Goal: Information Seeking & Learning: Learn about a topic

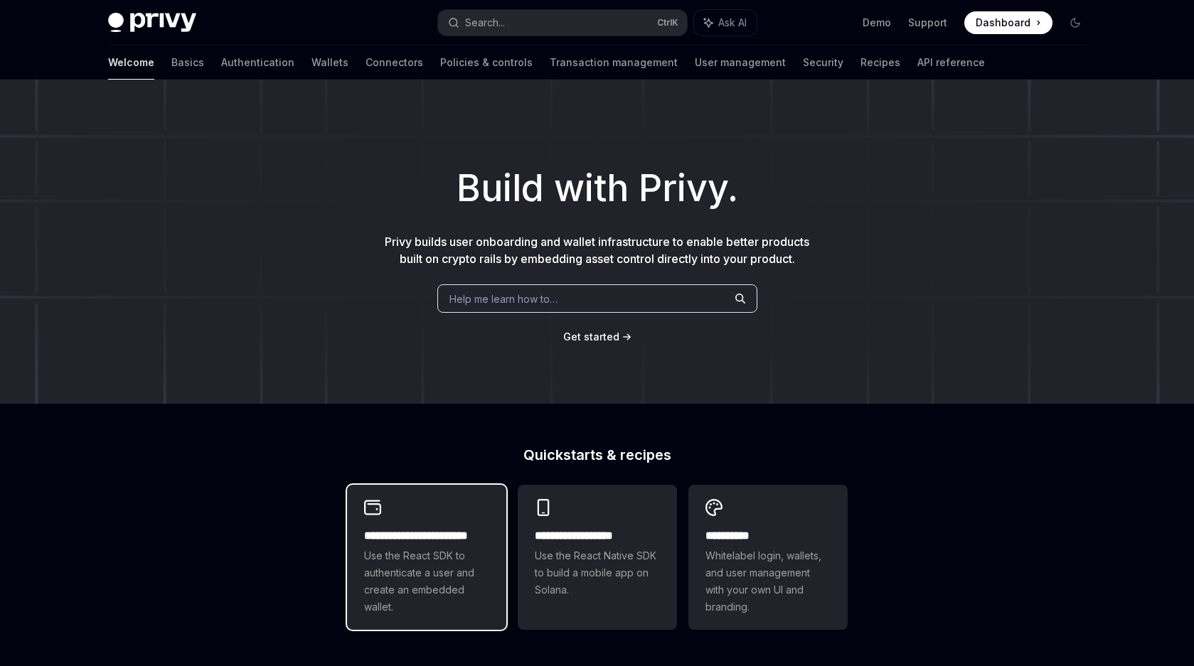
click at [490, 544] on div "**********" at bounding box center [426, 557] width 159 height 145
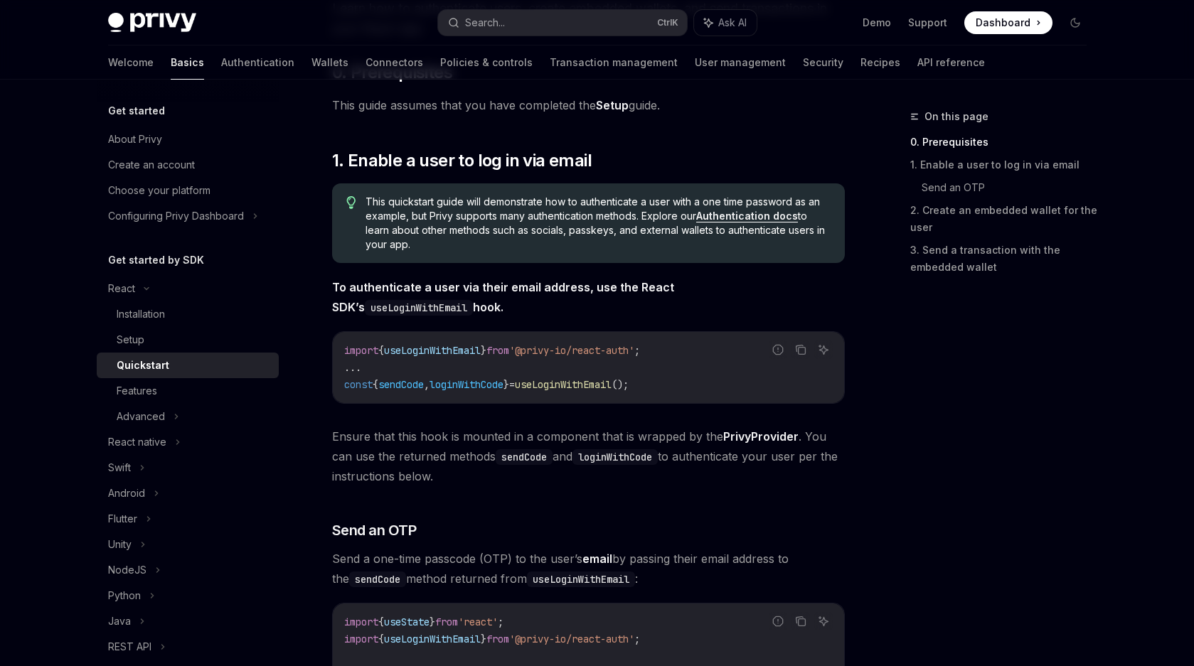
scroll to position [213, 0]
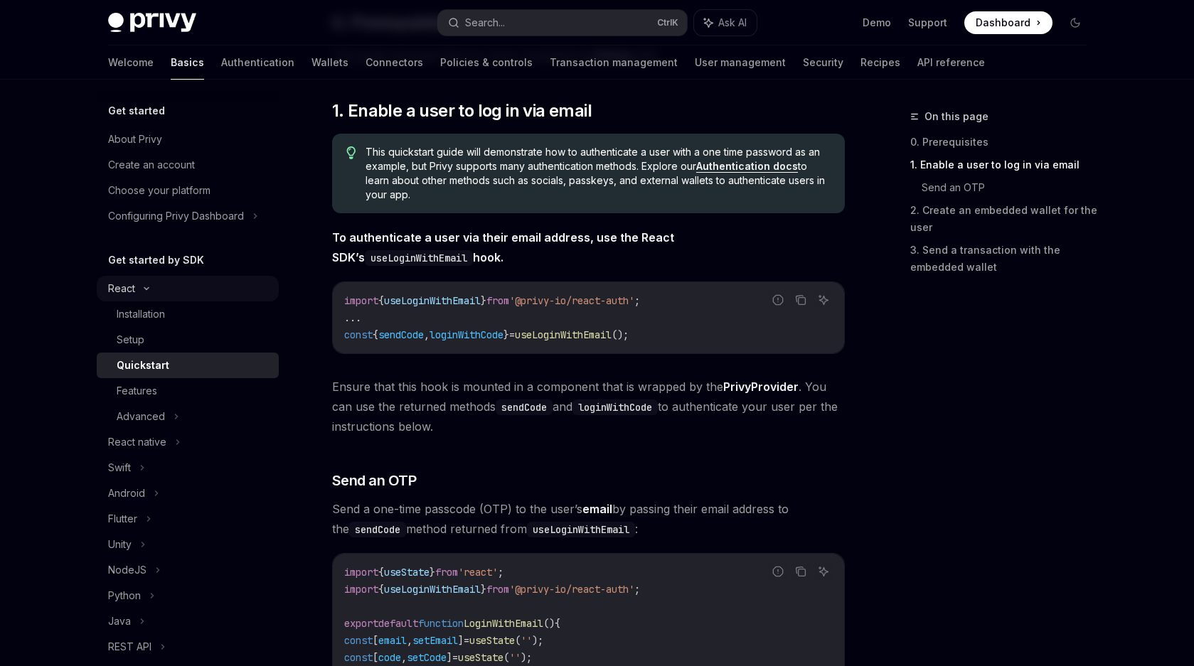
click at [144, 289] on icon at bounding box center [146, 289] width 4 height 2
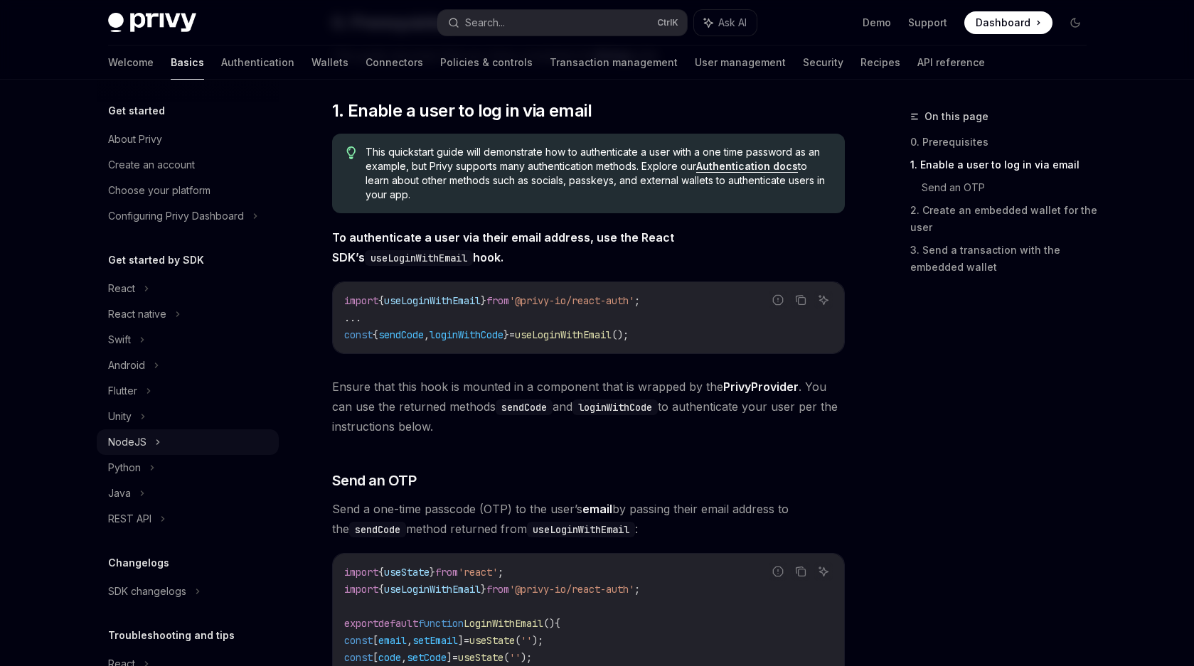
click at [161, 438] on div "NodeJS" at bounding box center [188, 442] width 182 height 26
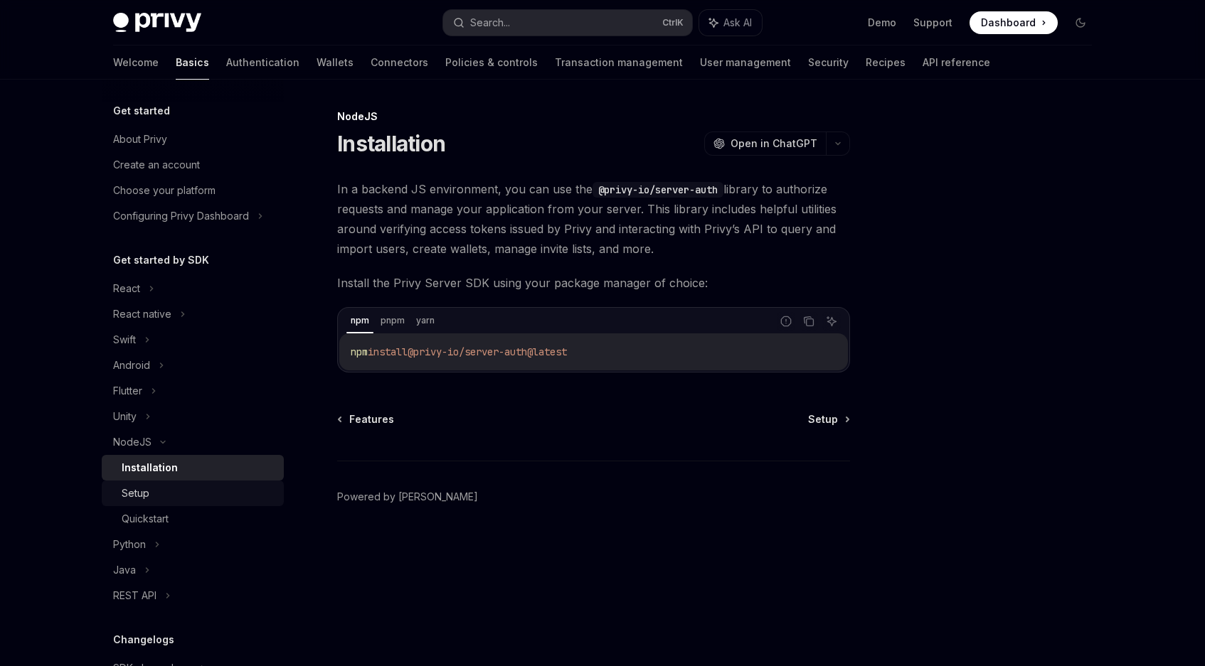
click at [159, 495] on div "Setup" at bounding box center [199, 493] width 154 height 17
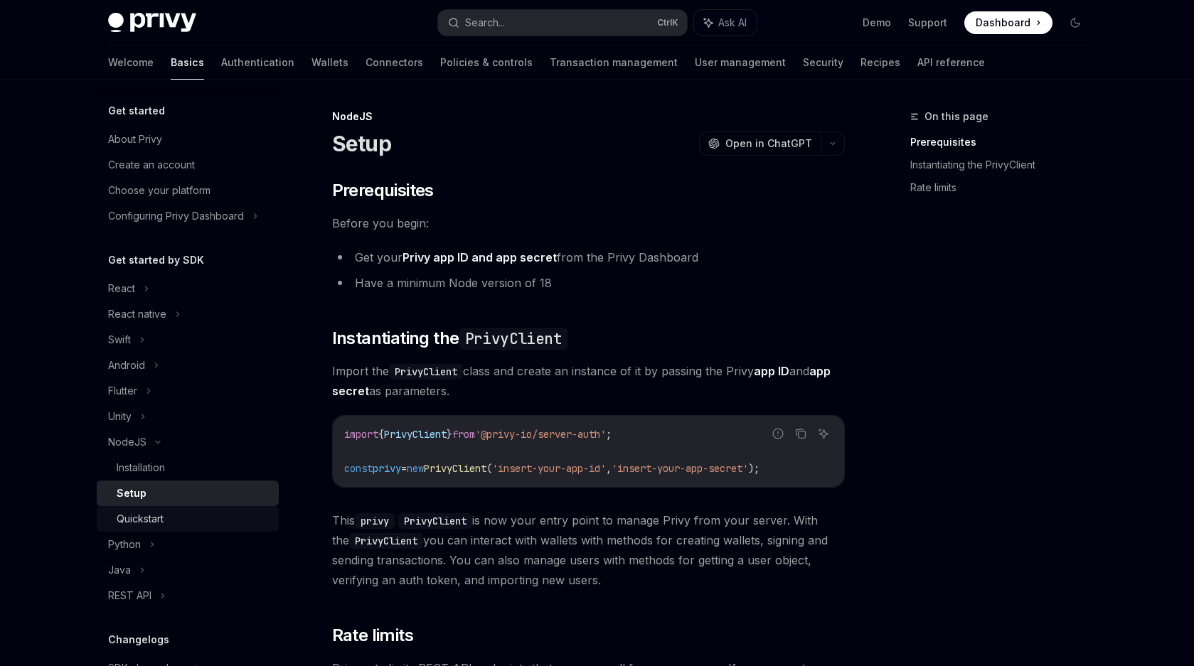
click at [198, 518] on div "Quickstart" at bounding box center [194, 519] width 154 height 17
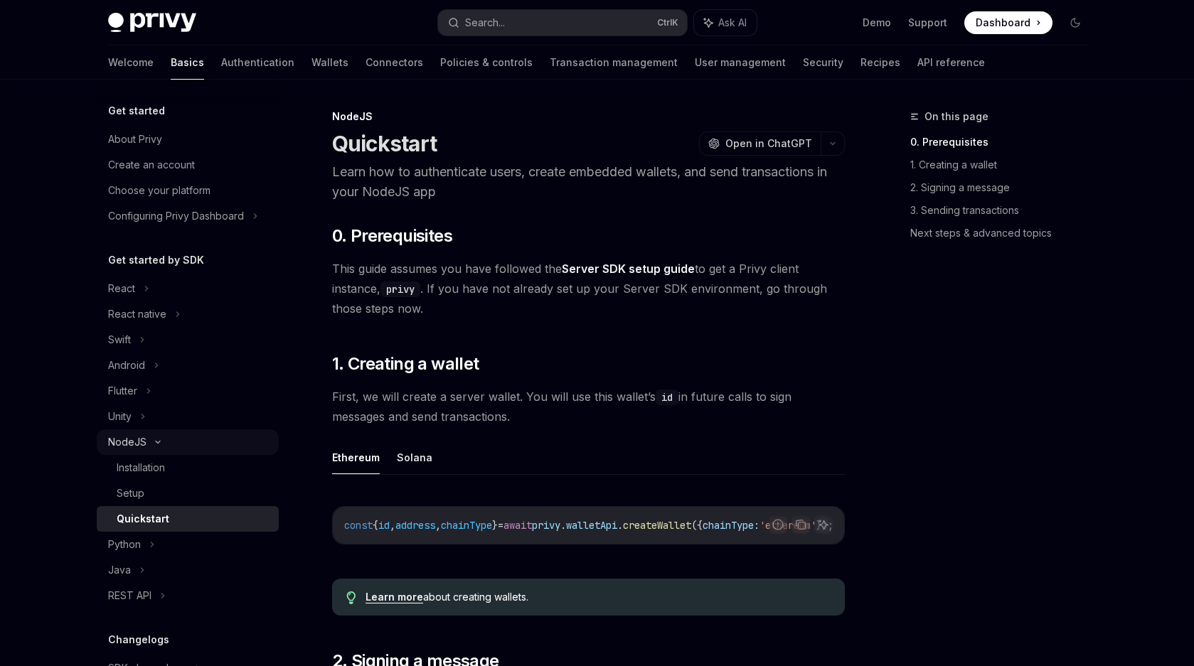
click at [181, 444] on div "NodeJS" at bounding box center [188, 442] width 182 height 26
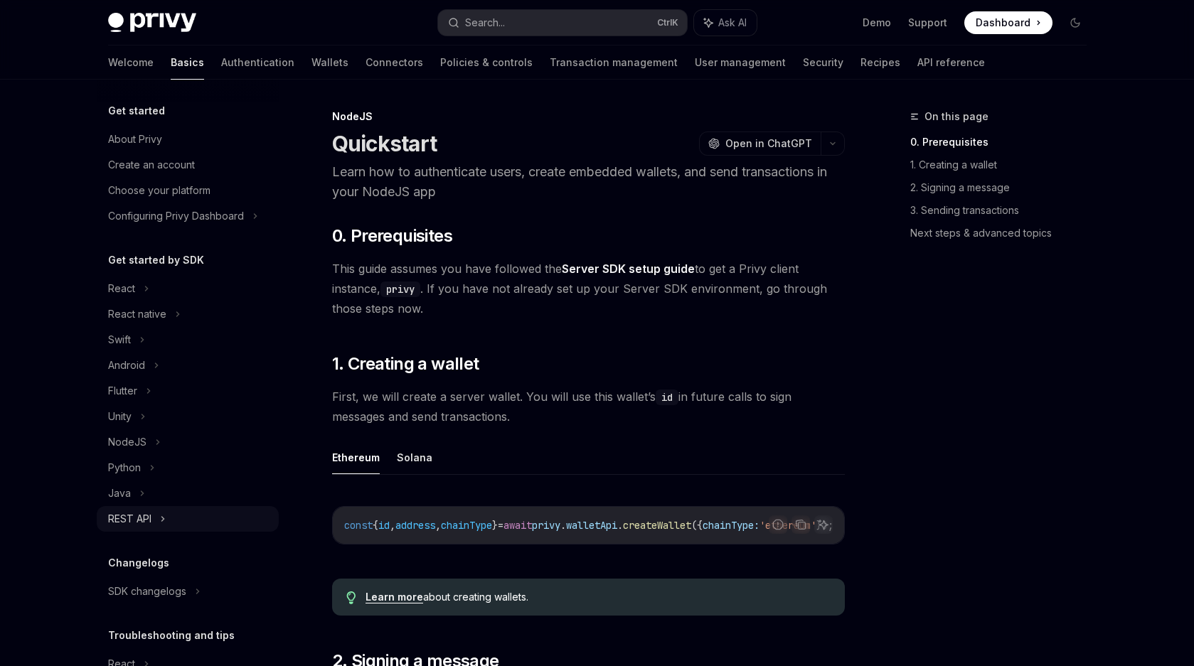
click at [179, 527] on div "REST API" at bounding box center [188, 519] width 182 height 26
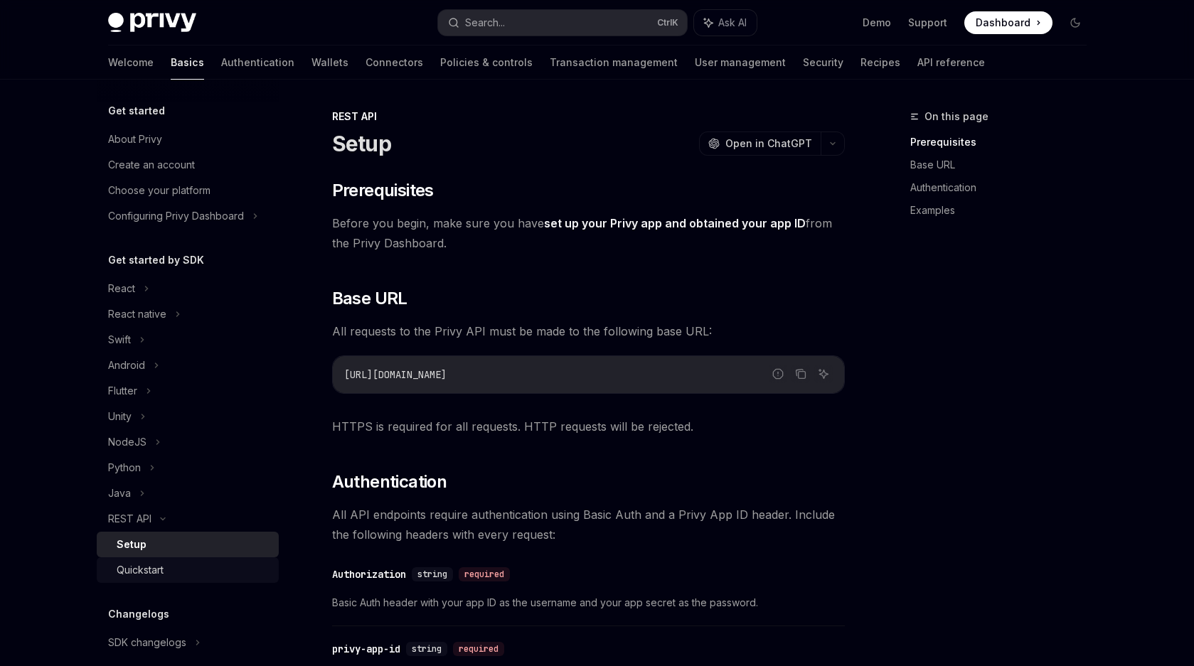
click at [236, 562] on div "Quickstart" at bounding box center [194, 570] width 154 height 17
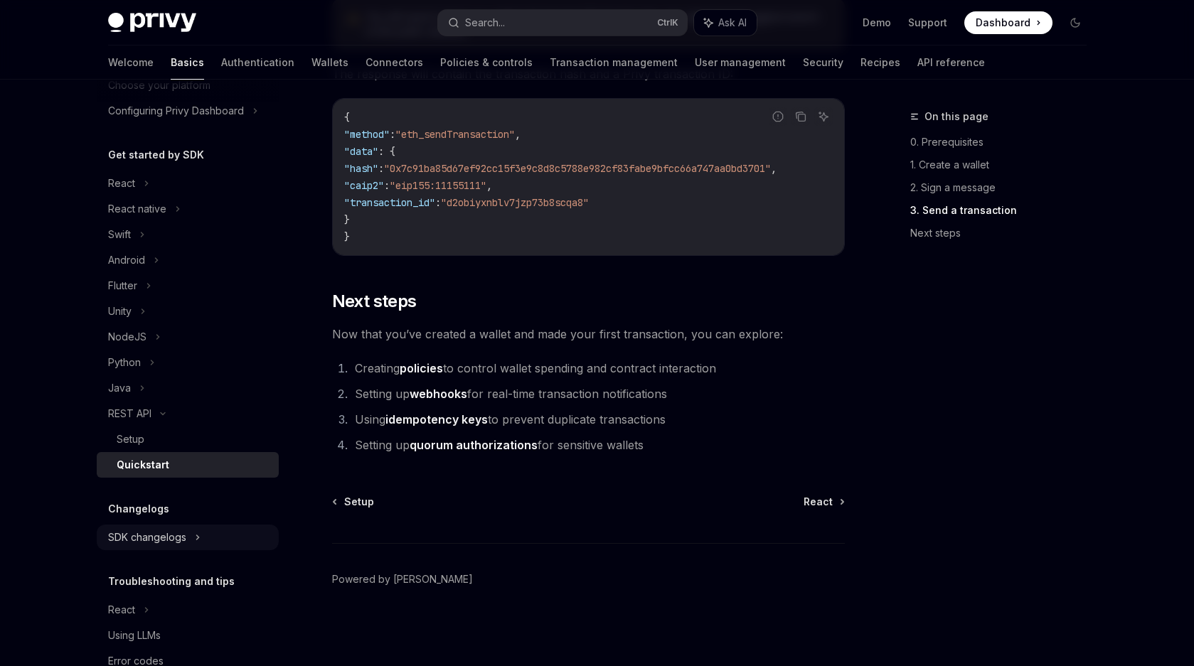
scroll to position [142, 0]
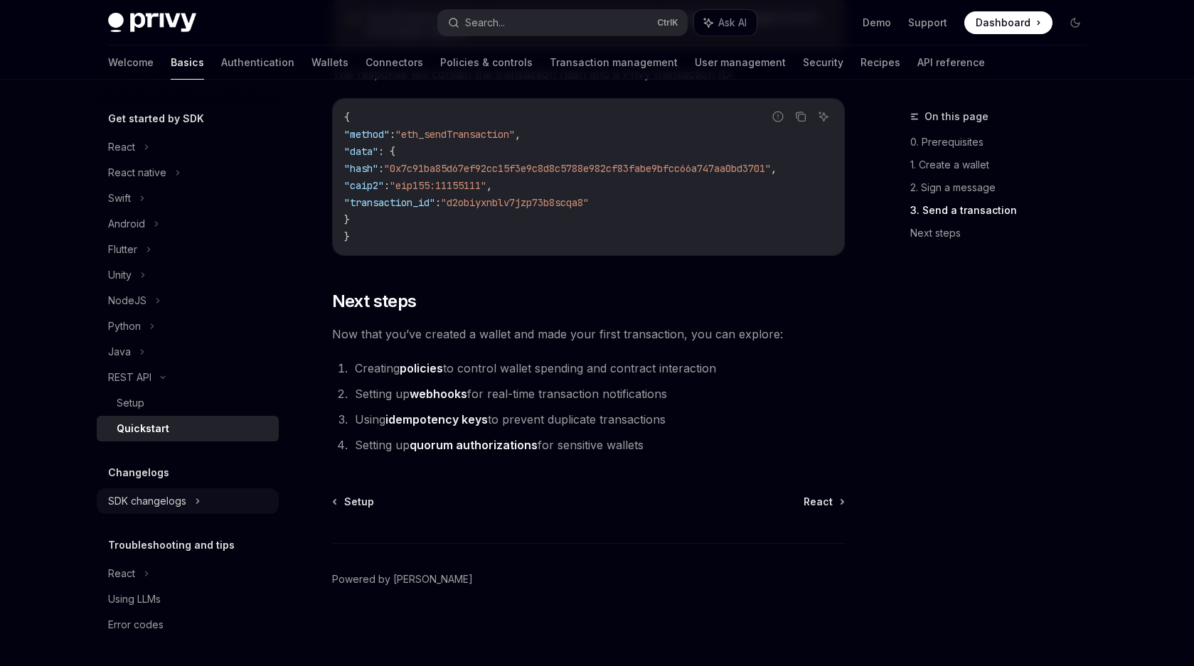
click at [189, 508] on div "SDK changelogs" at bounding box center [188, 502] width 182 height 26
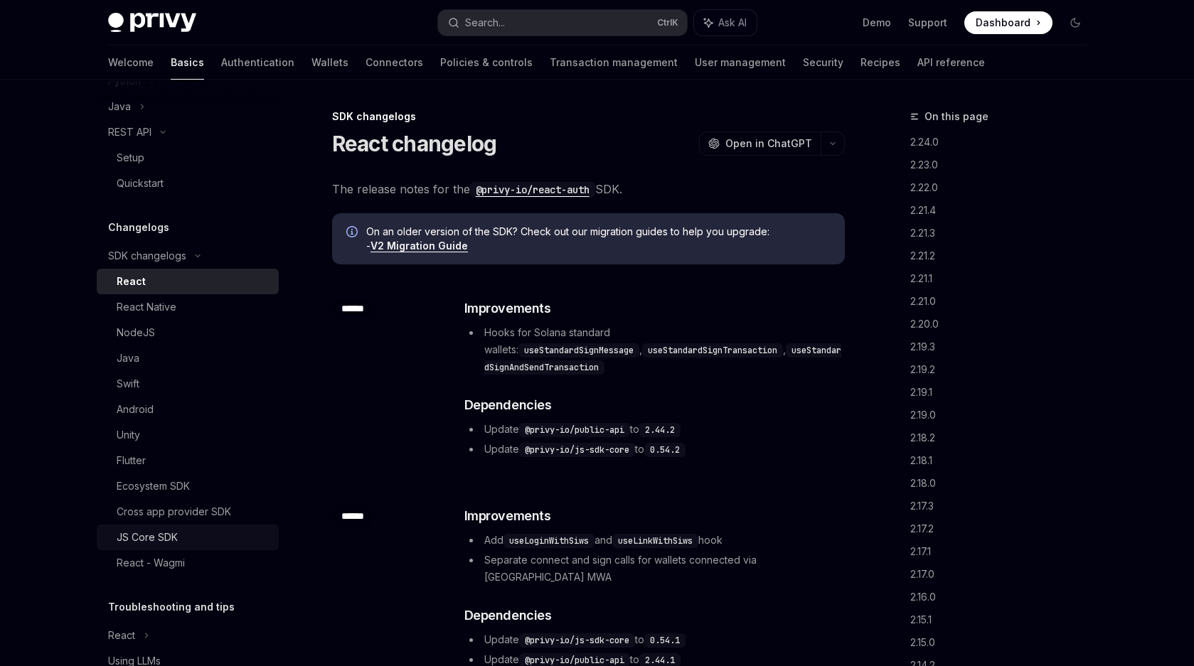
scroll to position [426, 0]
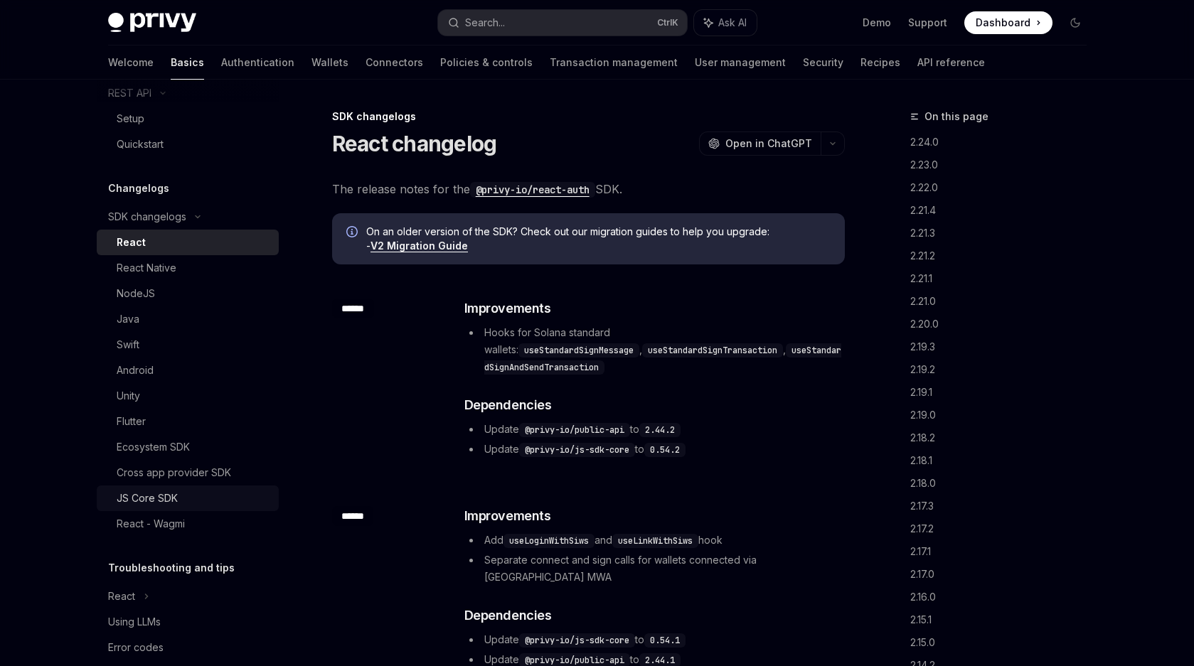
click at [179, 499] on div "JS Core SDK" at bounding box center [194, 498] width 154 height 17
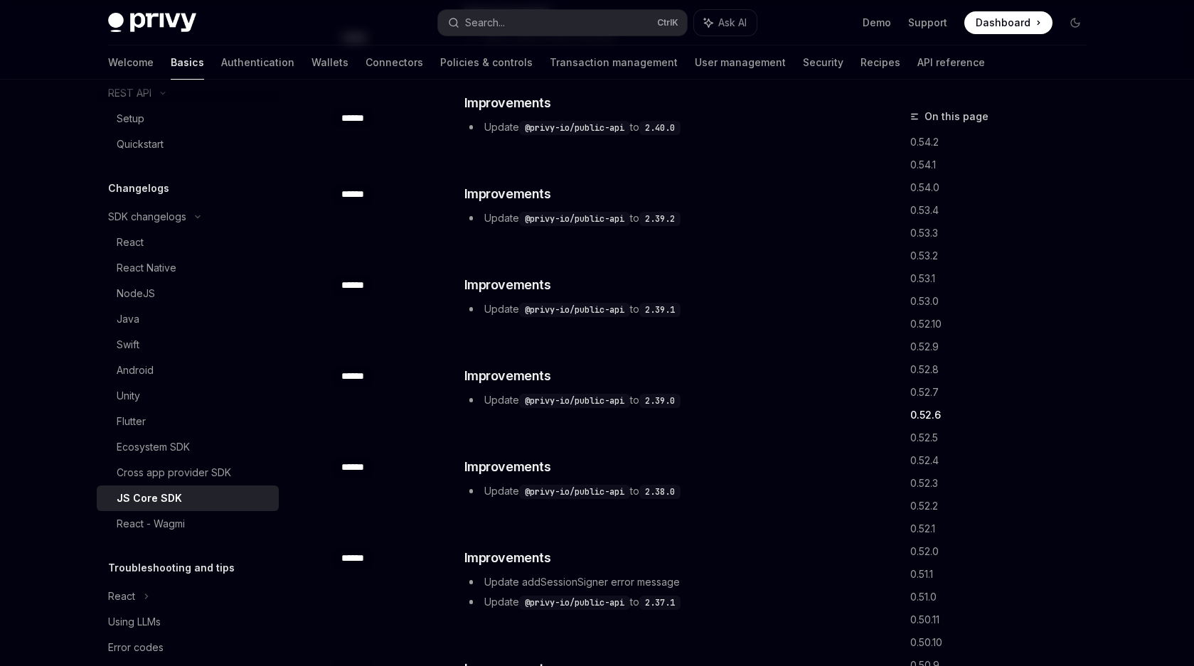
scroll to position [1493, 0]
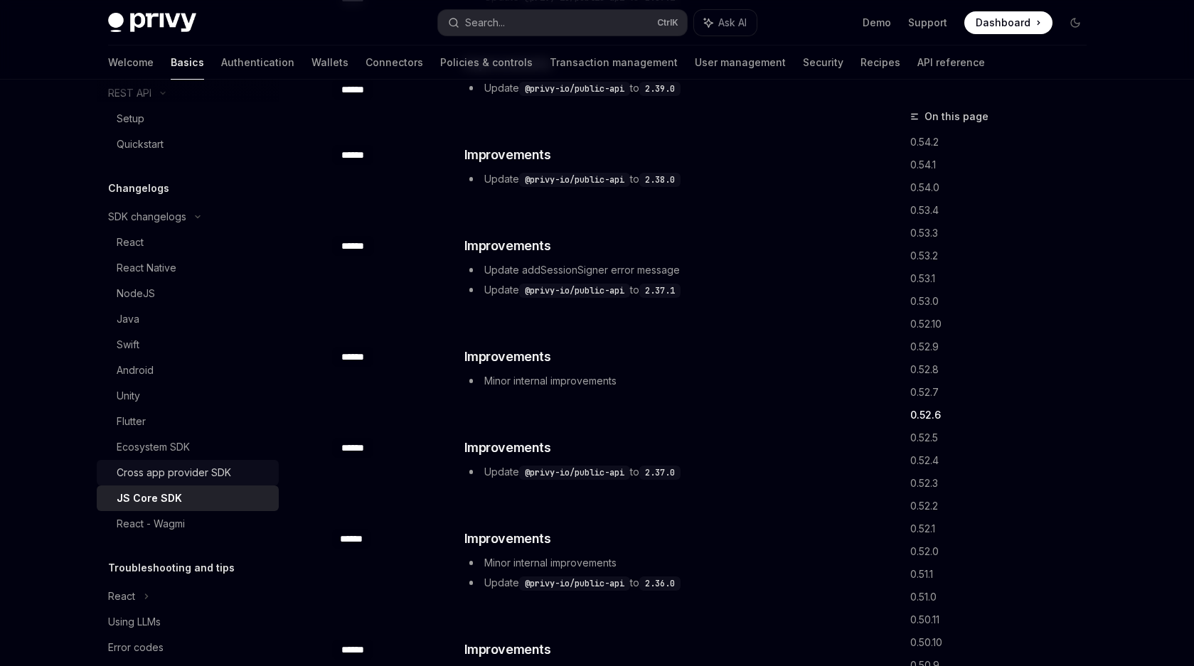
click at [203, 468] on div "Cross app provider SDK" at bounding box center [174, 472] width 114 height 17
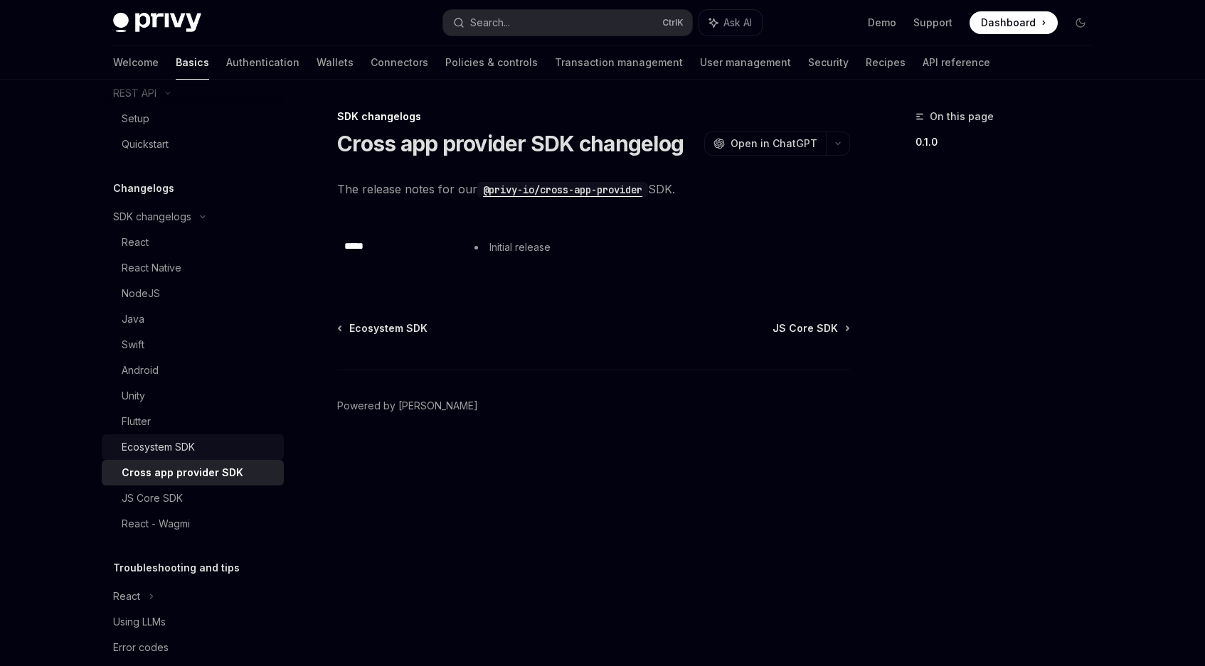
click at [210, 443] on div "Ecosystem SDK" at bounding box center [199, 447] width 154 height 17
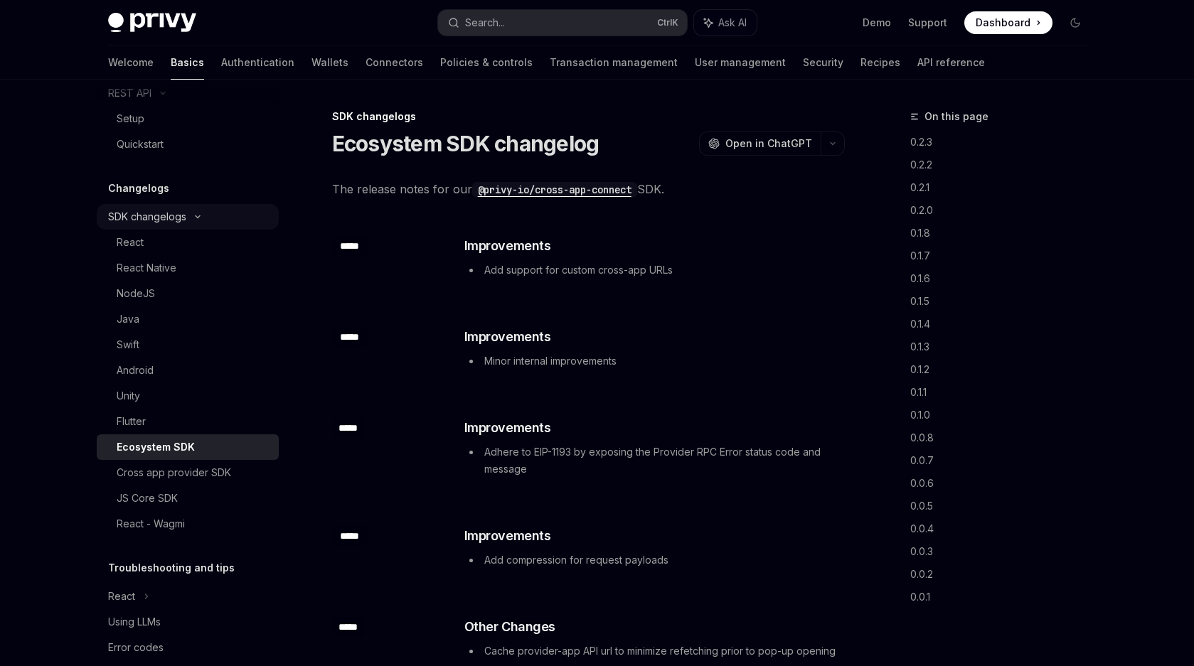
click at [200, 215] on icon at bounding box center [197, 217] width 17 height 6
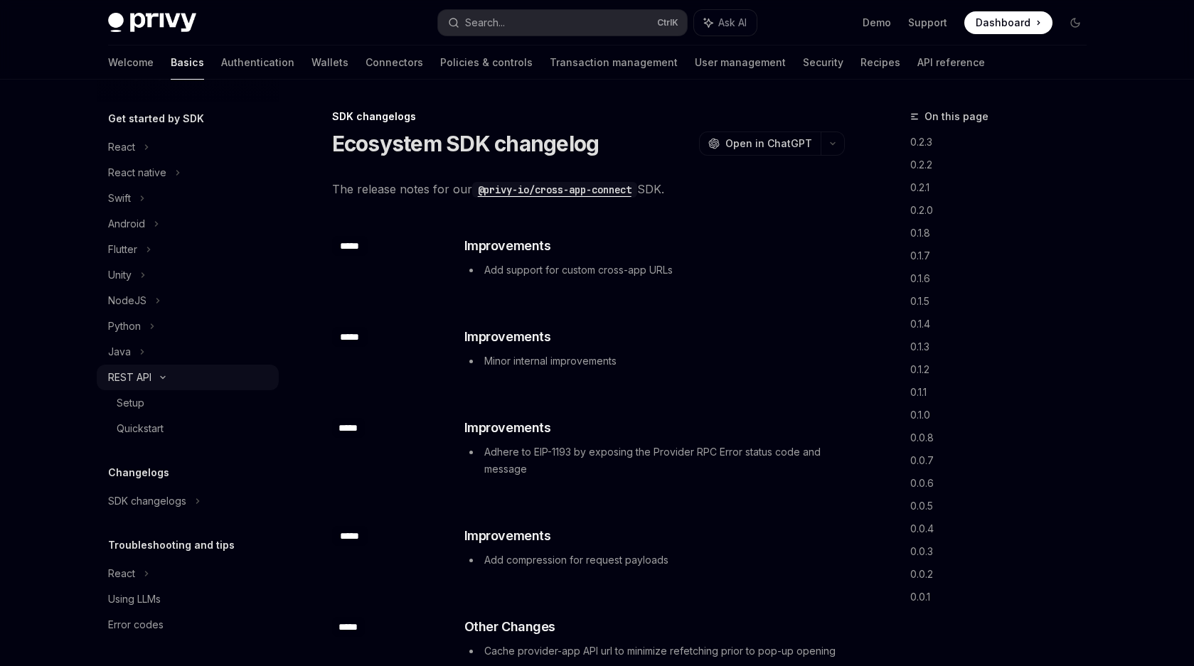
click at [175, 374] on div "REST API" at bounding box center [188, 378] width 182 height 26
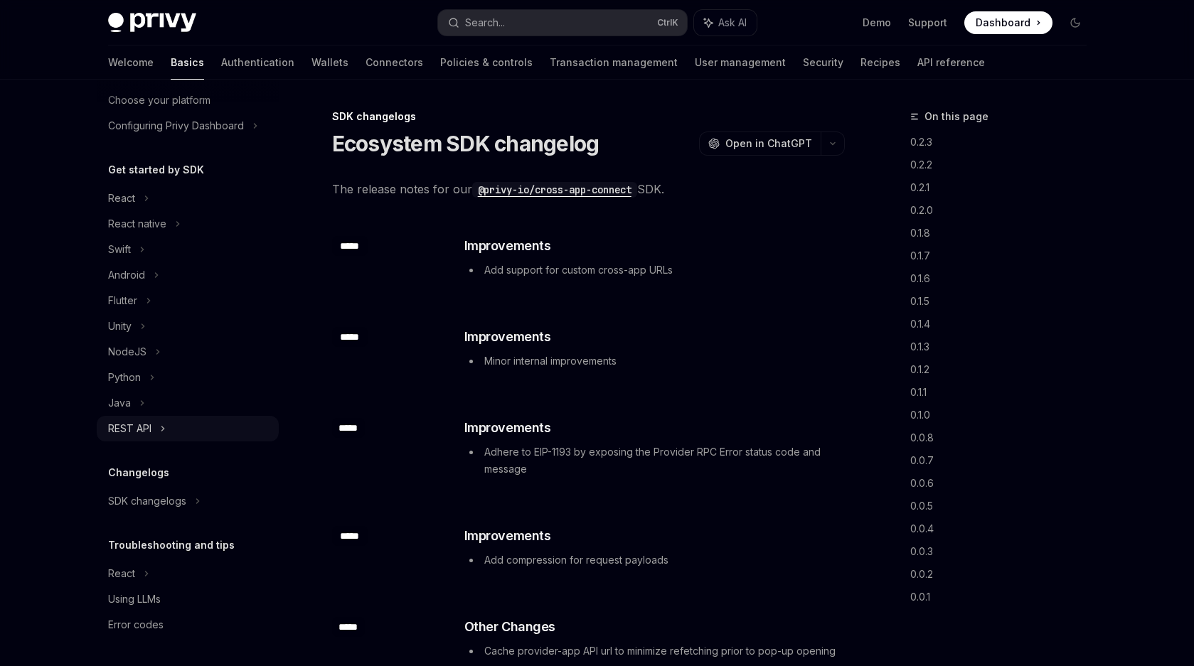
scroll to position [90, 0]
click at [149, 346] on div "NodeJS" at bounding box center [188, 352] width 182 height 26
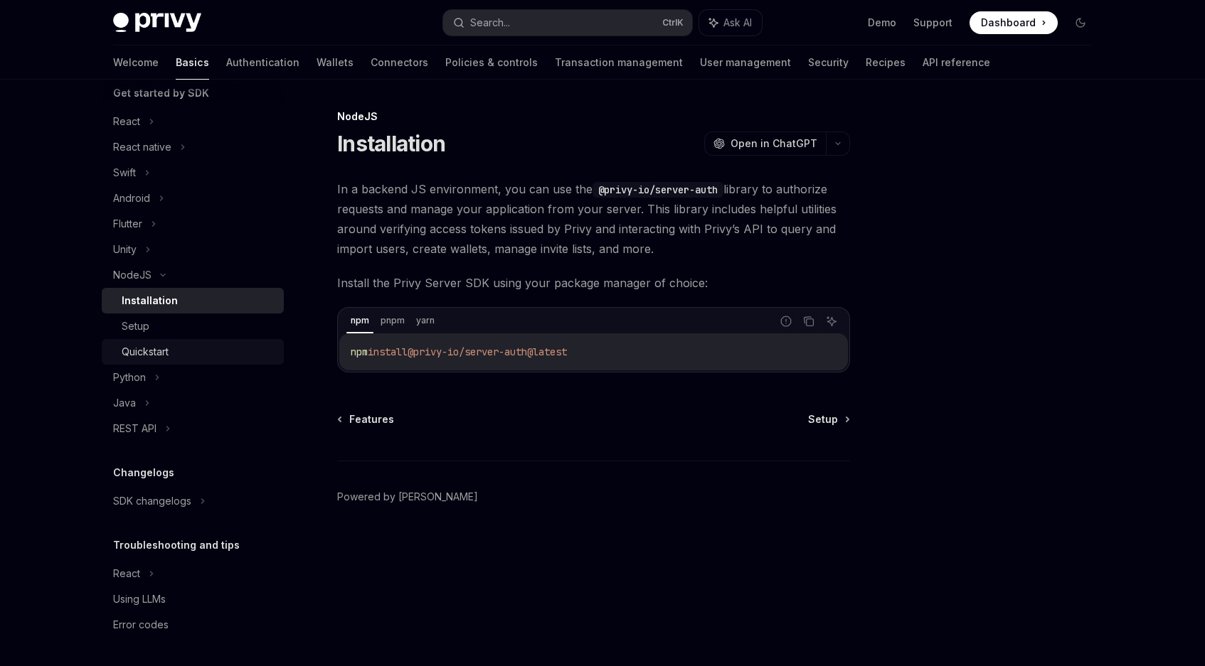
click at [173, 347] on div "Quickstart" at bounding box center [199, 351] width 154 height 17
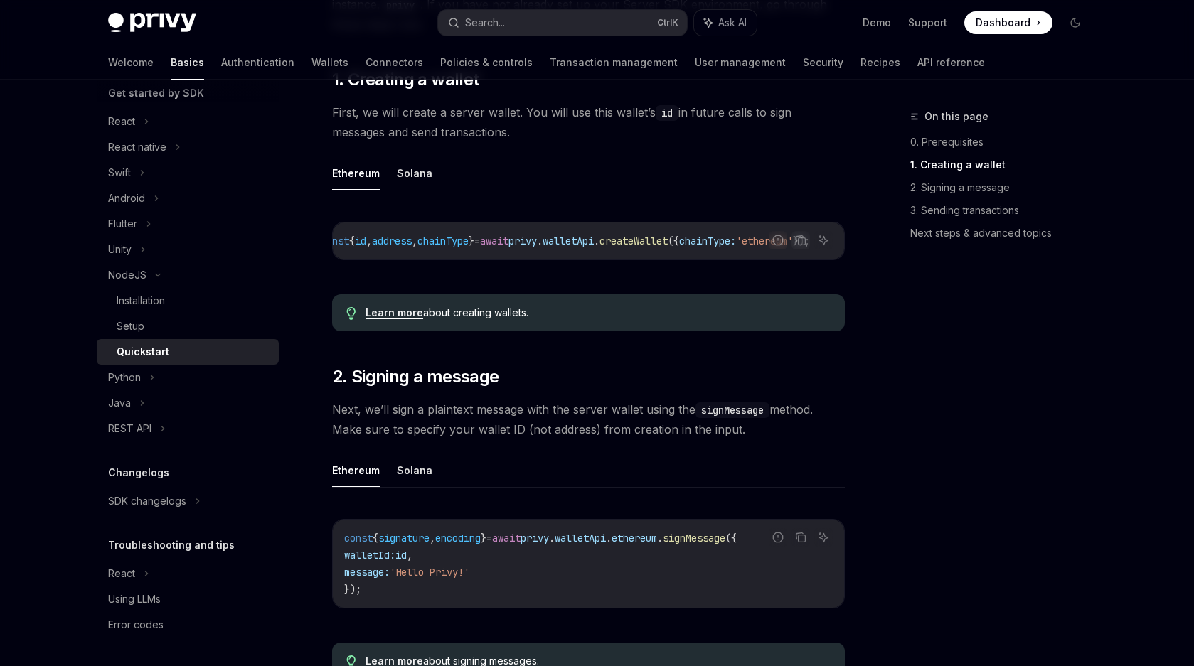
scroll to position [0, 90]
click at [161, 299] on div "Installation" at bounding box center [141, 300] width 48 height 17
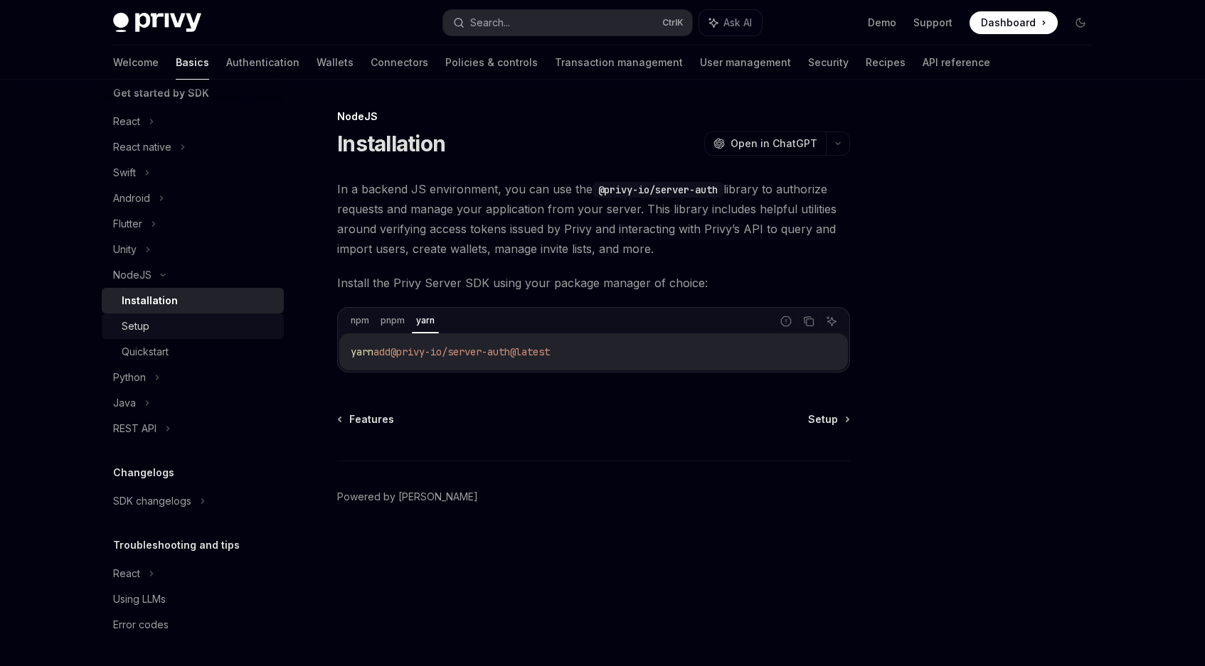
click at [110, 324] on link "Setup" at bounding box center [193, 327] width 182 height 26
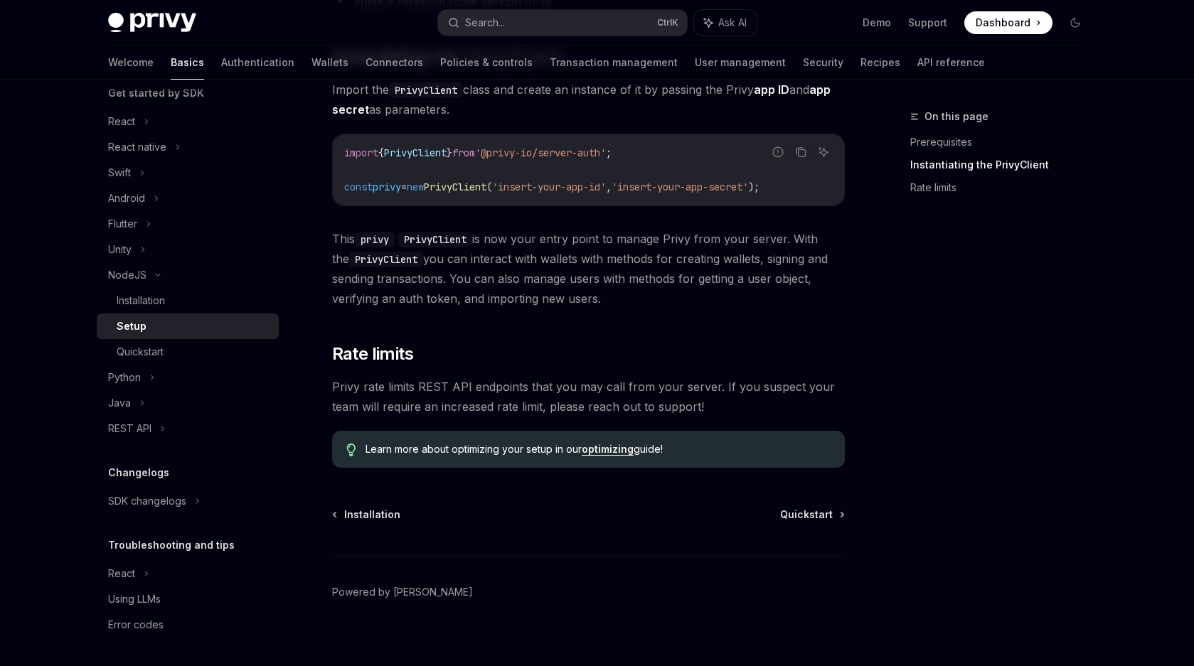
scroll to position [284, 0]
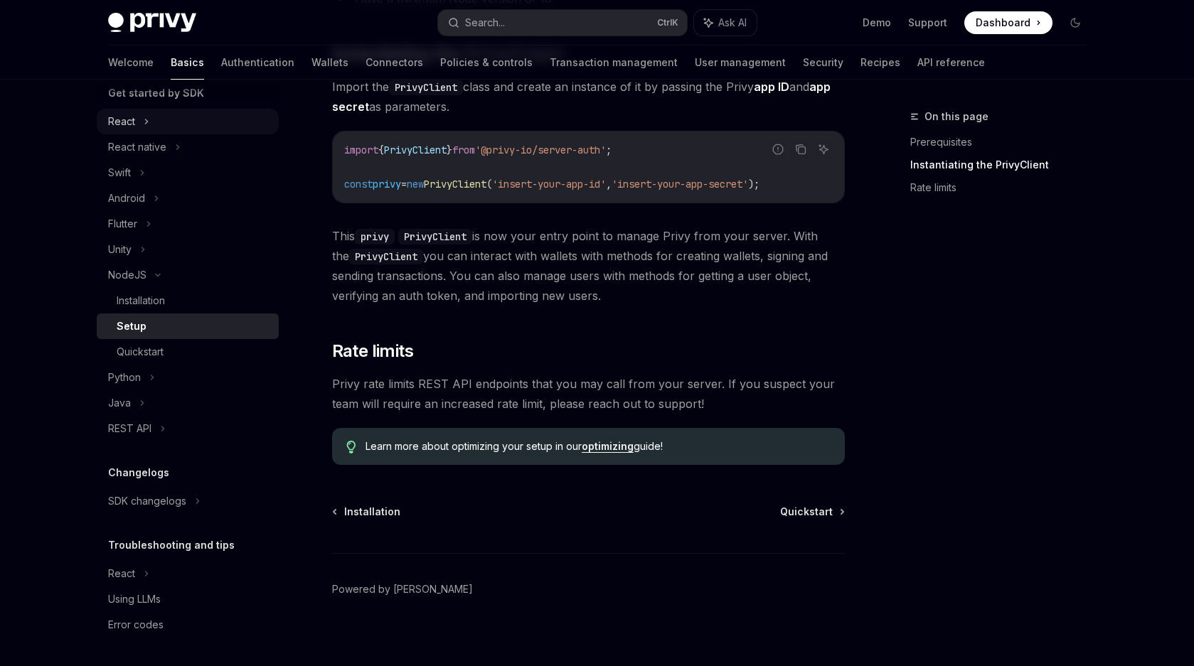
click at [156, 127] on div "React" at bounding box center [188, 122] width 182 height 26
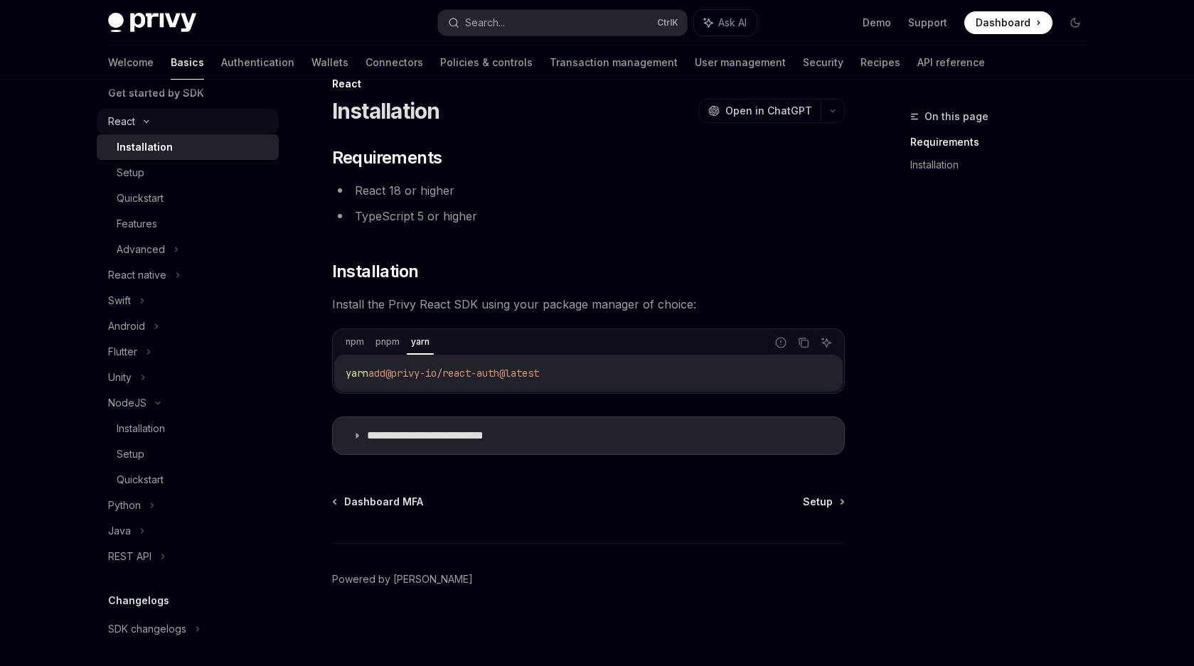
scroll to position [33, 0]
click at [142, 170] on div "Setup" at bounding box center [131, 172] width 28 height 17
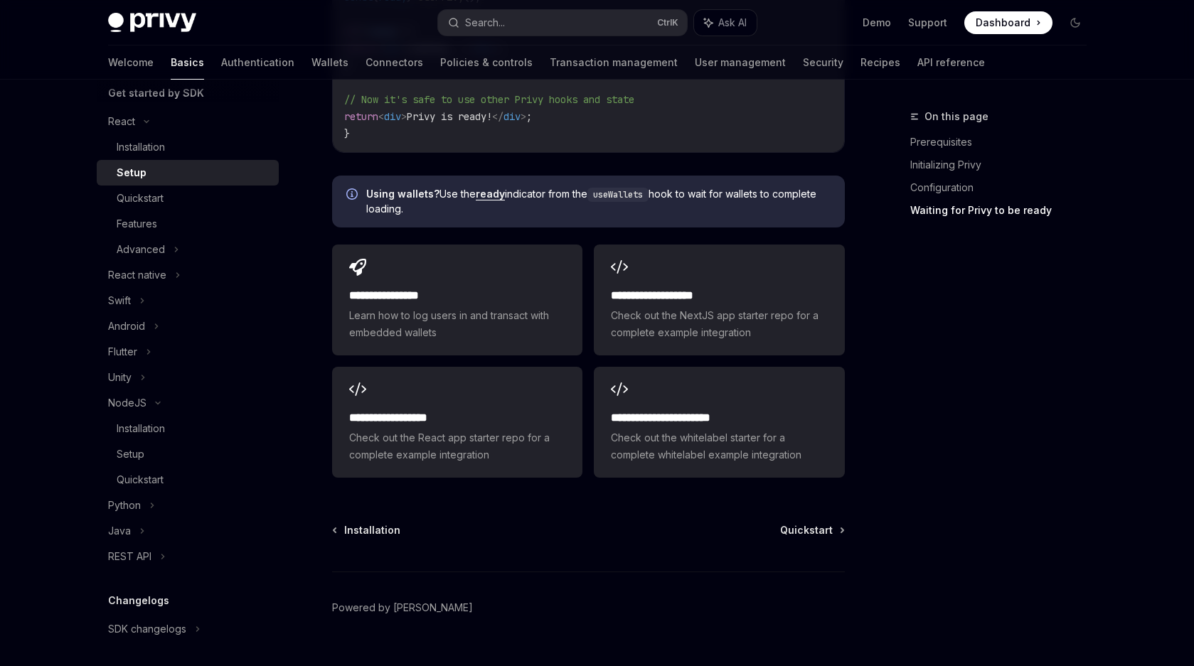
scroll to position [1776, 0]
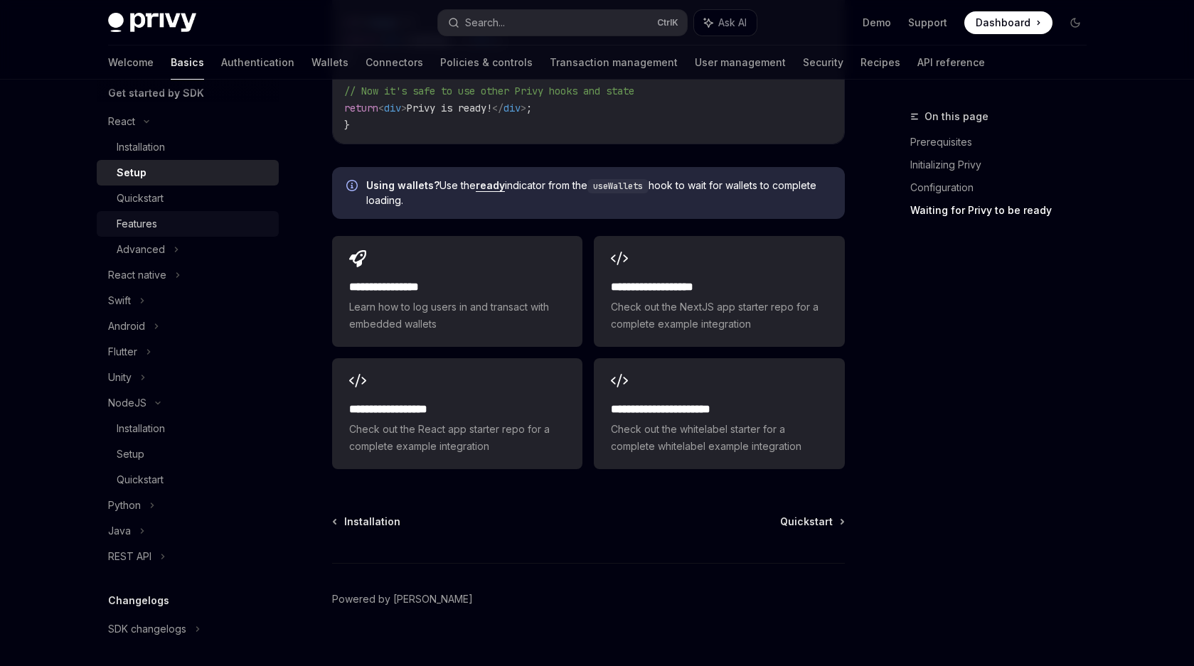
click at [201, 217] on div "Features" at bounding box center [194, 223] width 154 height 17
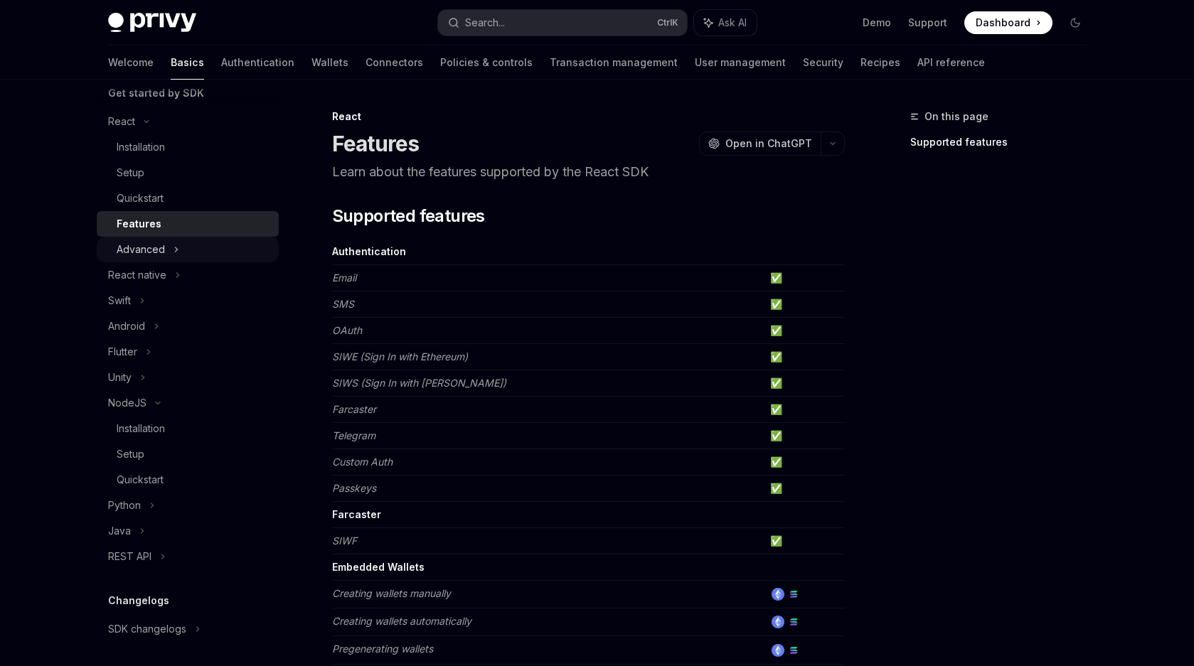
click at [183, 250] on div "Advanced" at bounding box center [188, 250] width 182 height 26
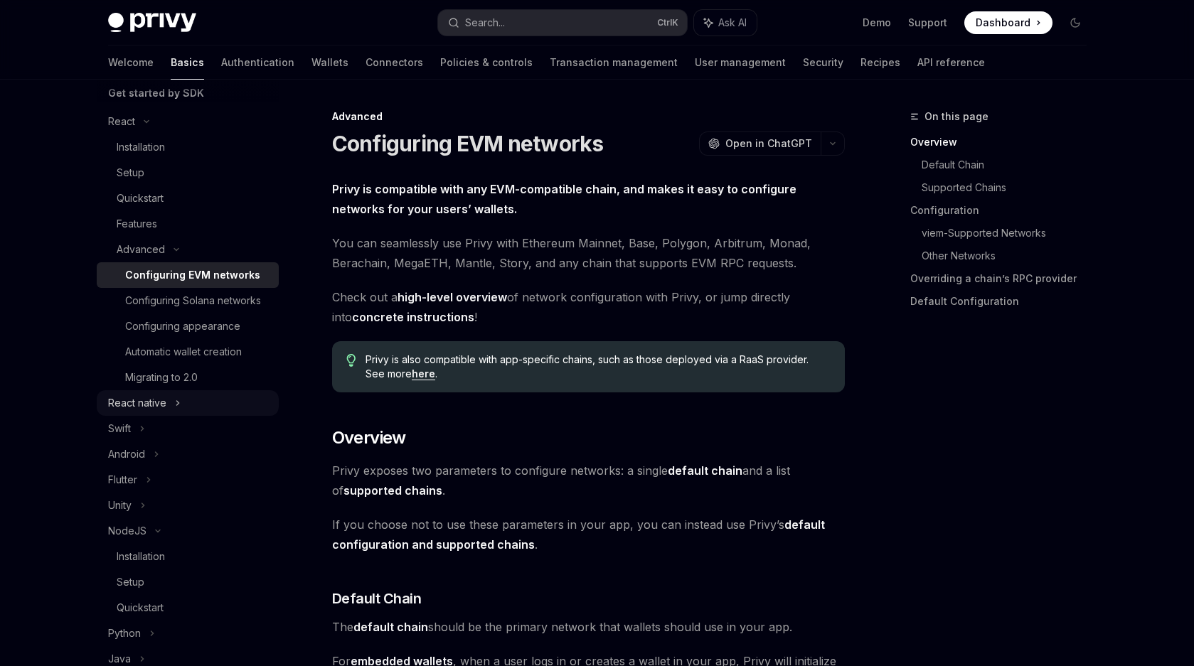
click at [178, 412] on icon at bounding box center [178, 403] width 6 height 17
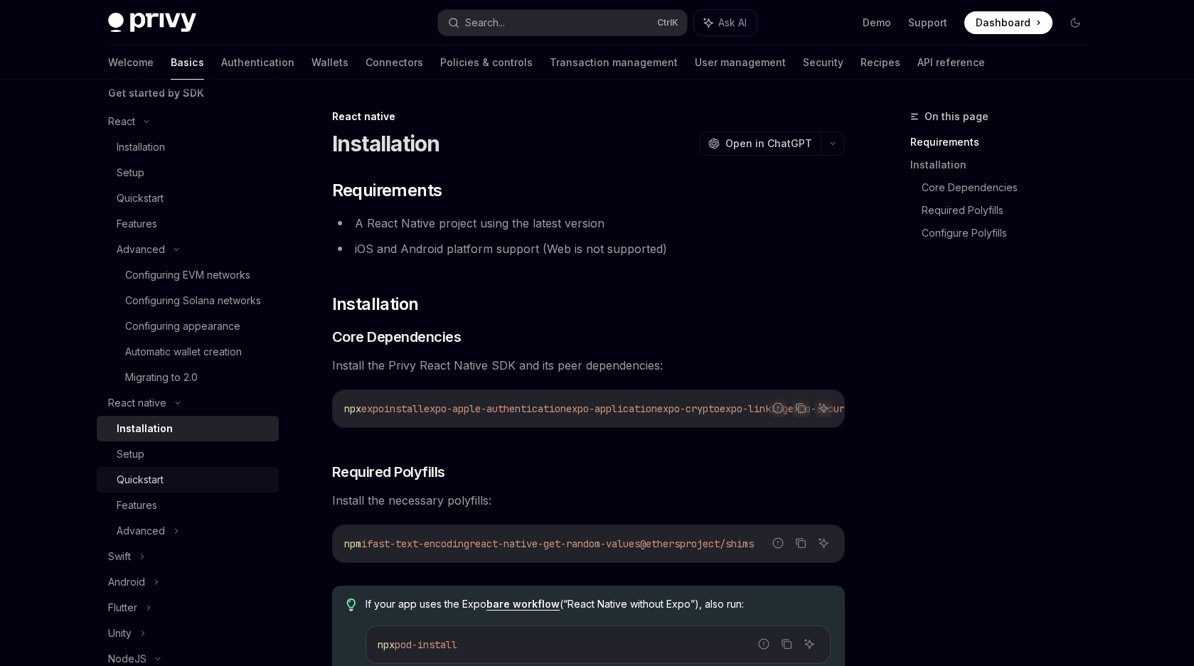
click at [187, 484] on link "Quickstart" at bounding box center [188, 480] width 182 height 26
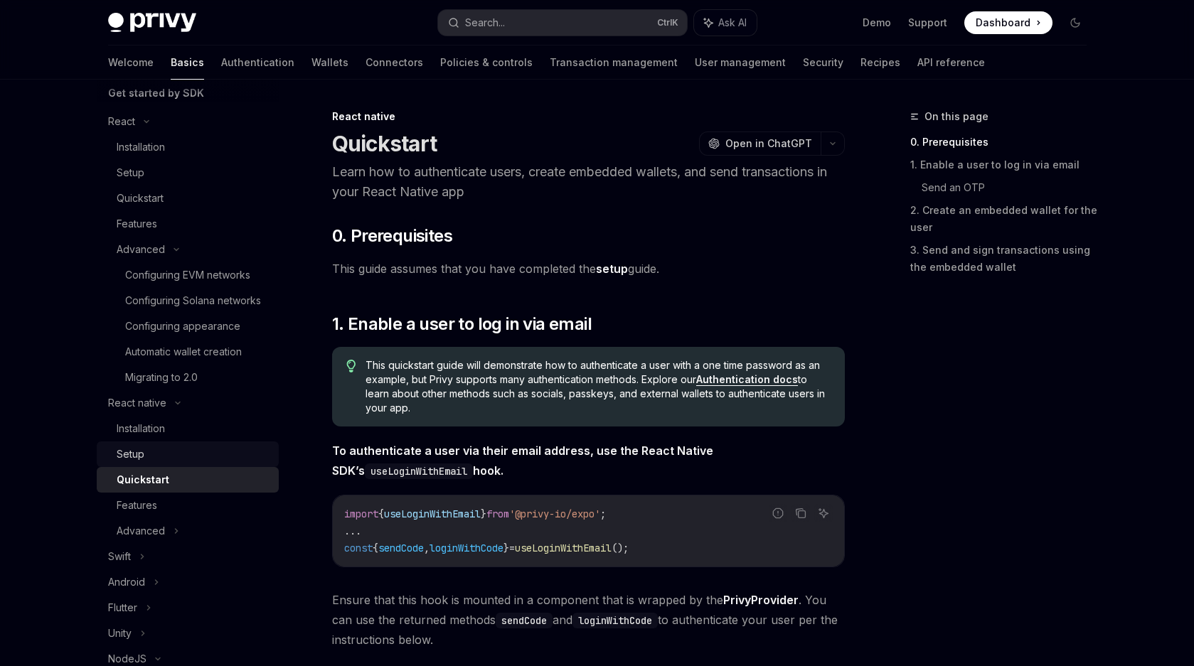
click at [192, 463] on div "Setup" at bounding box center [194, 454] width 154 height 17
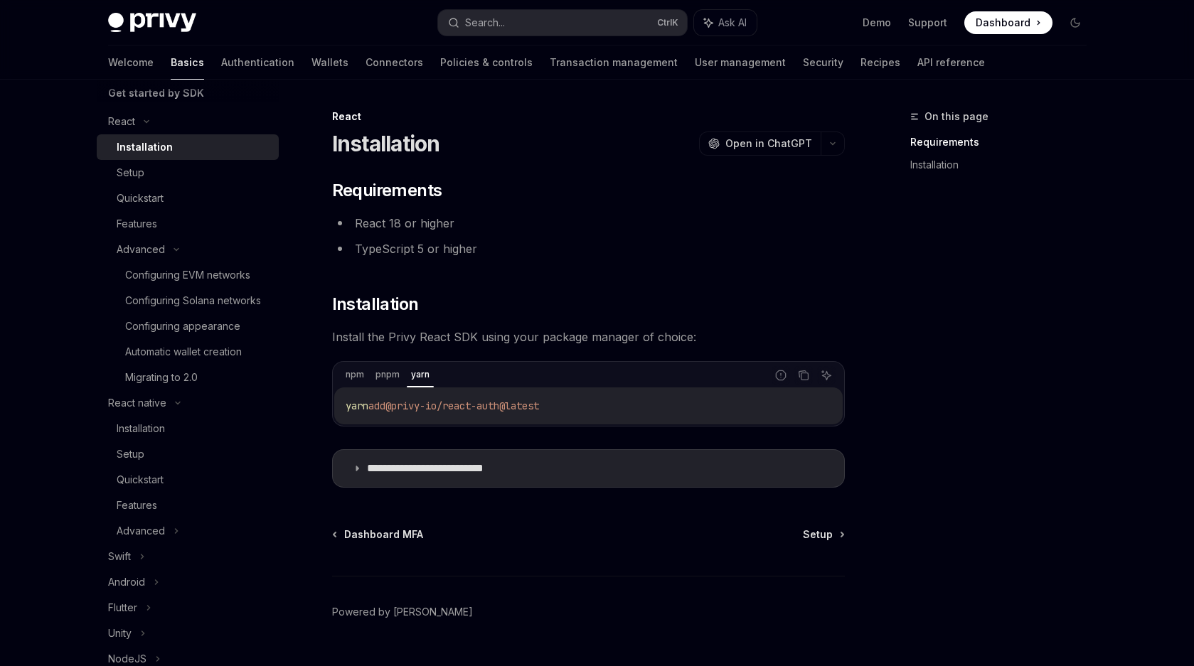
scroll to position [34, 0]
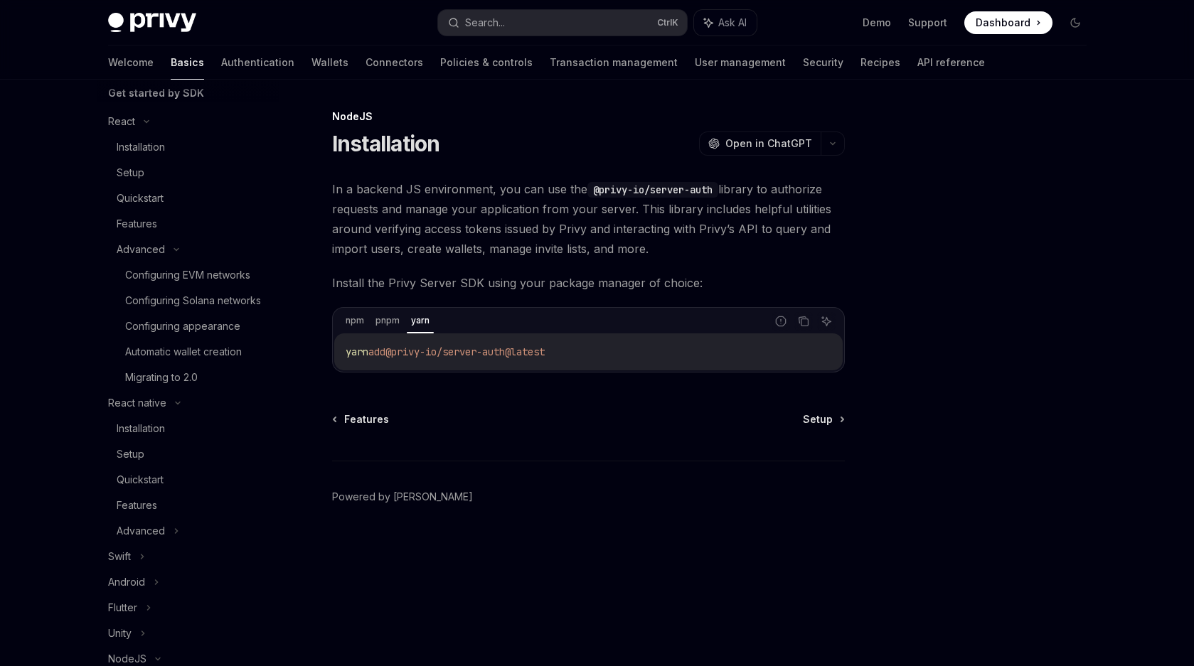
scroll to position [522, 0]
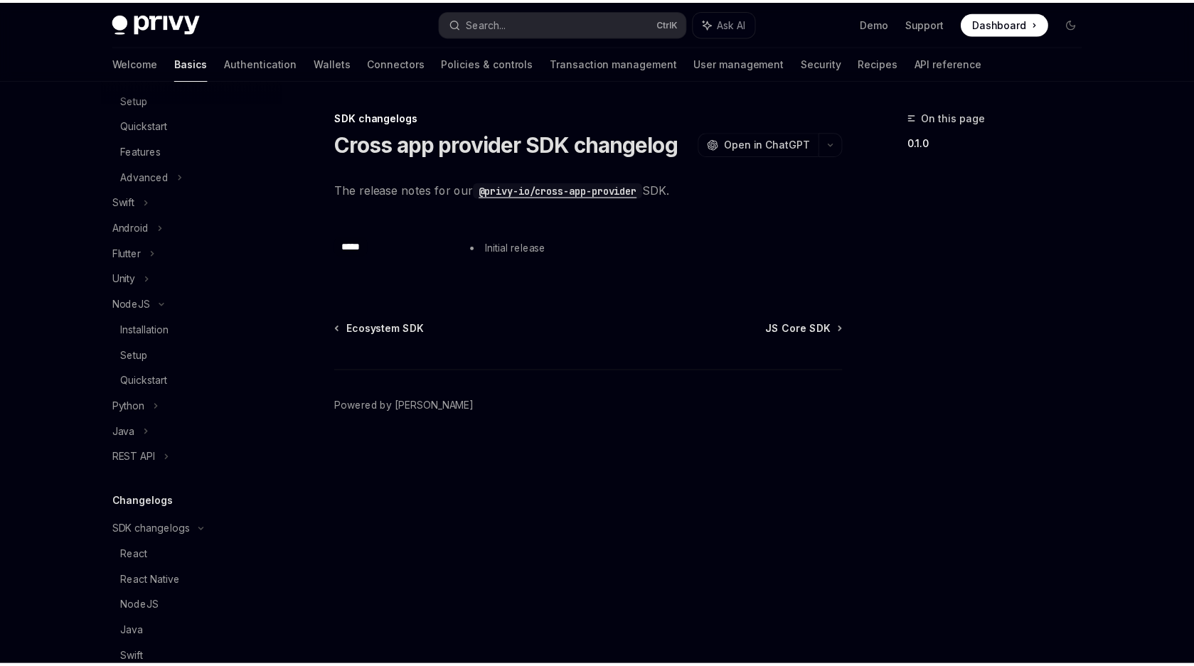
scroll to position [875, 0]
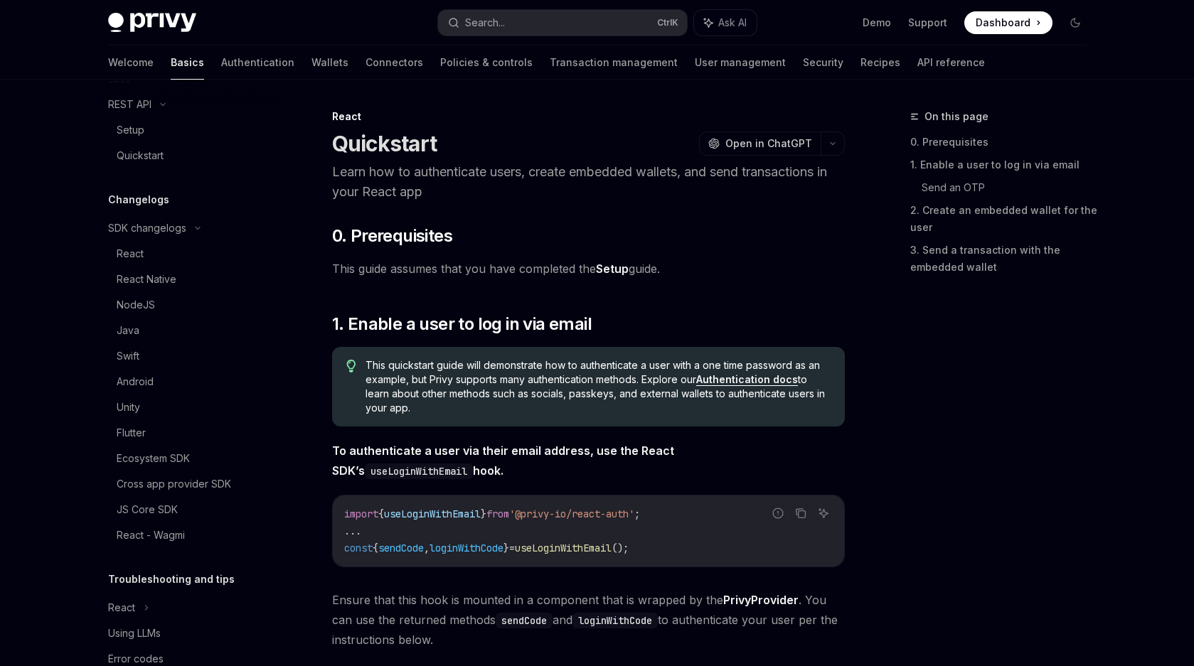
type textarea "*"
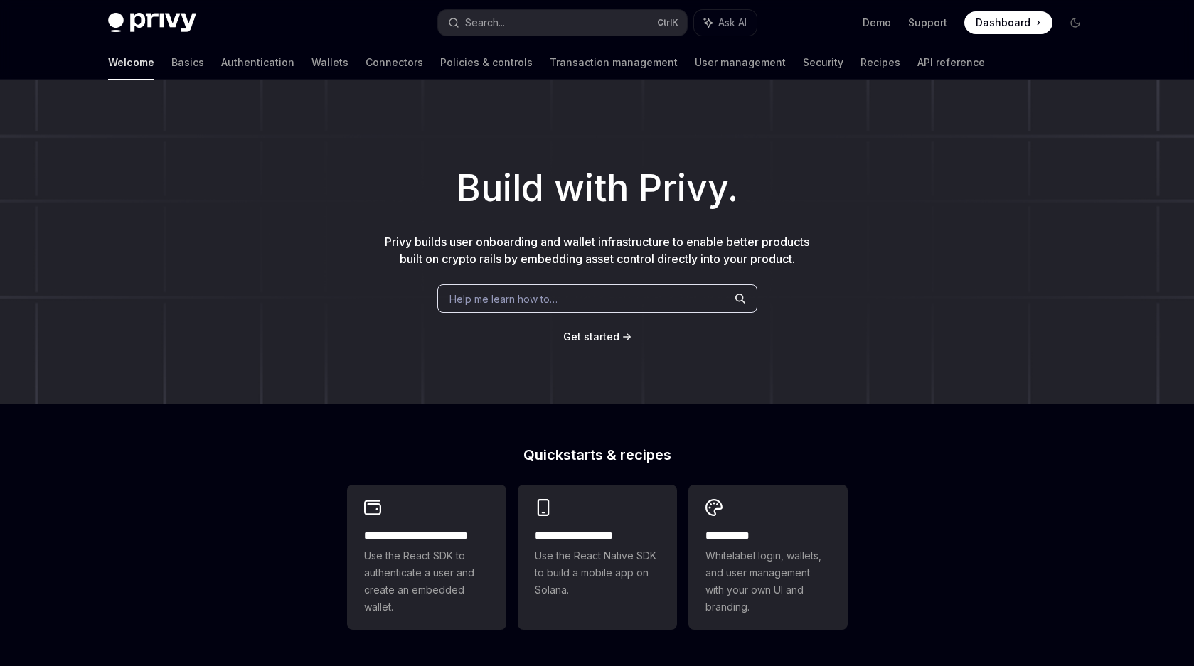
scroll to position [197, 0]
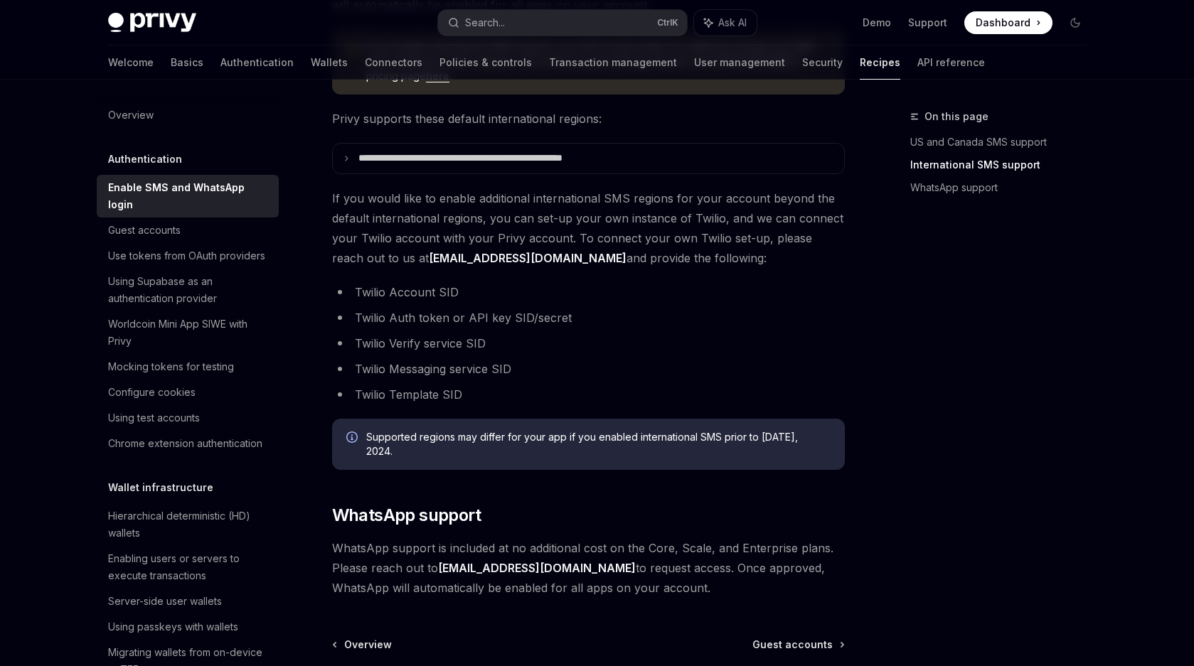
scroll to position [640, 0]
